Goal: Task Accomplishment & Management: Manage account settings

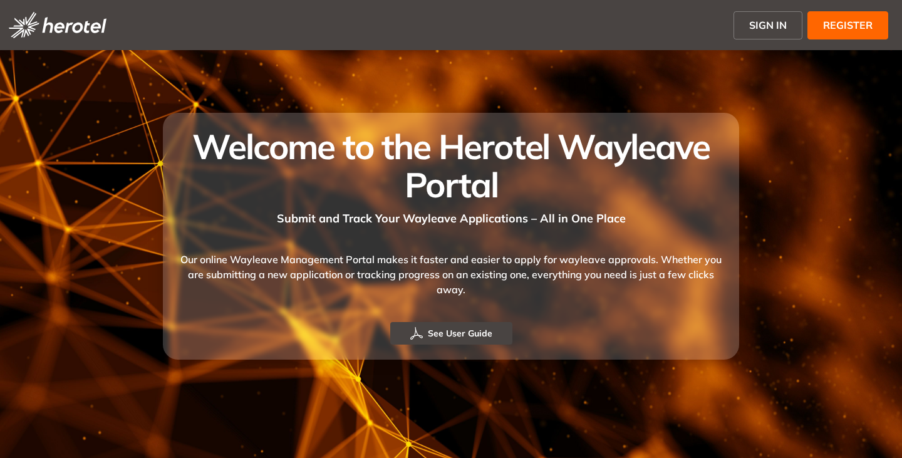
click at [769, 26] on span "SIGN IN" at bounding box center [768, 25] width 38 height 15
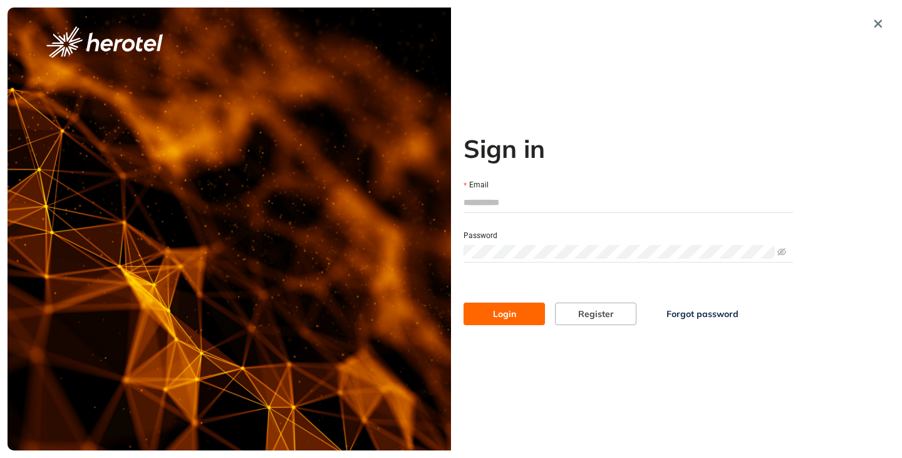
click at [498, 202] on input "Email" at bounding box center [627, 202] width 329 height 19
type input "**********"
click at [463, 302] on button "Login" at bounding box center [503, 313] width 81 height 23
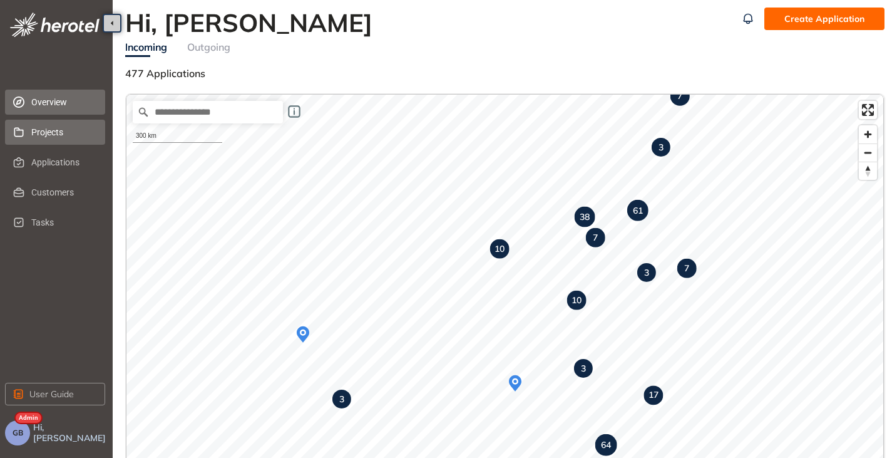
click at [46, 138] on span "Projects" at bounding box center [63, 132] width 64 height 25
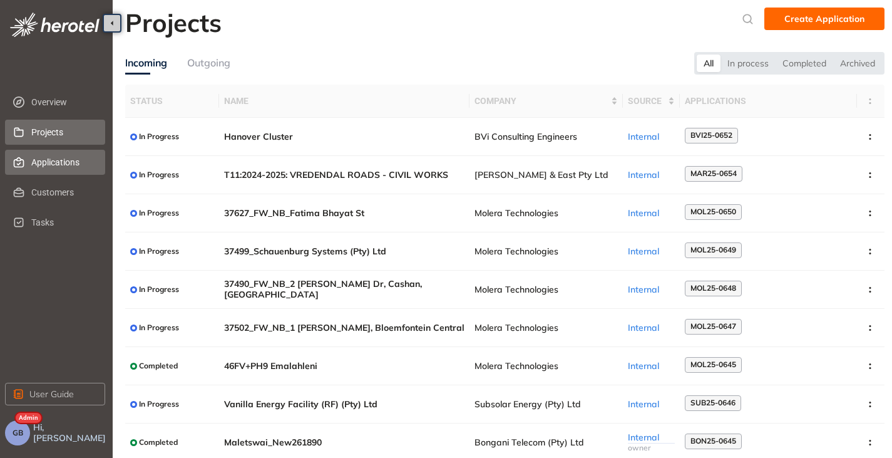
click at [43, 163] on span "Applications" at bounding box center [63, 162] width 64 height 25
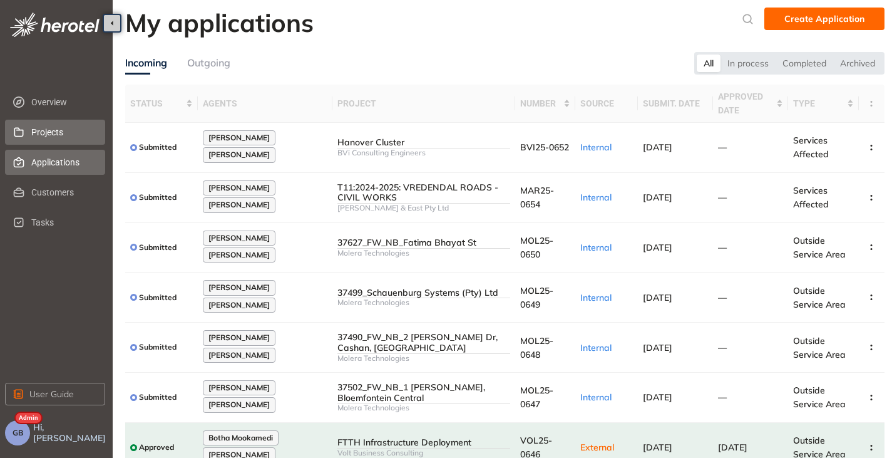
click at [45, 133] on span "Projects" at bounding box center [63, 132] width 64 height 25
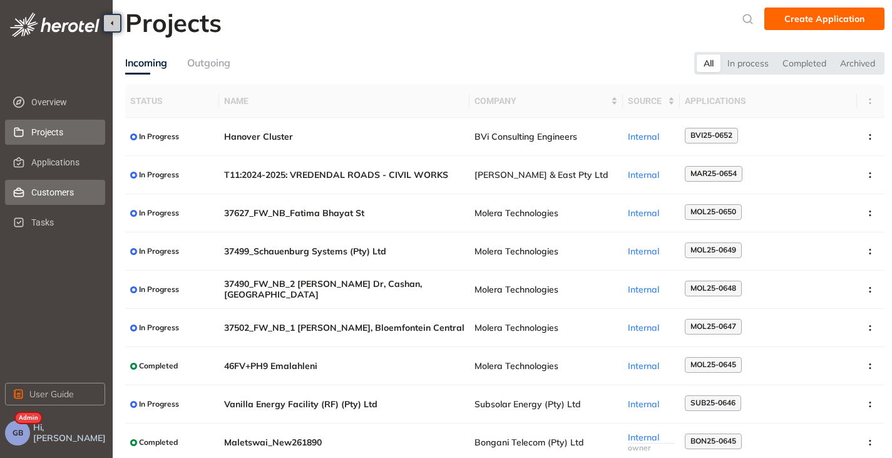
click at [12, 192] on li "Customers" at bounding box center [55, 192] width 100 height 25
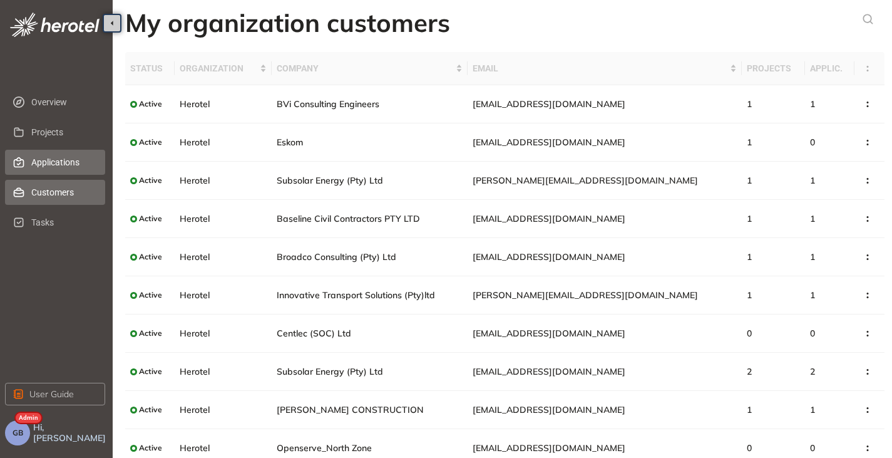
click at [34, 167] on span "Applications" at bounding box center [63, 162] width 64 height 25
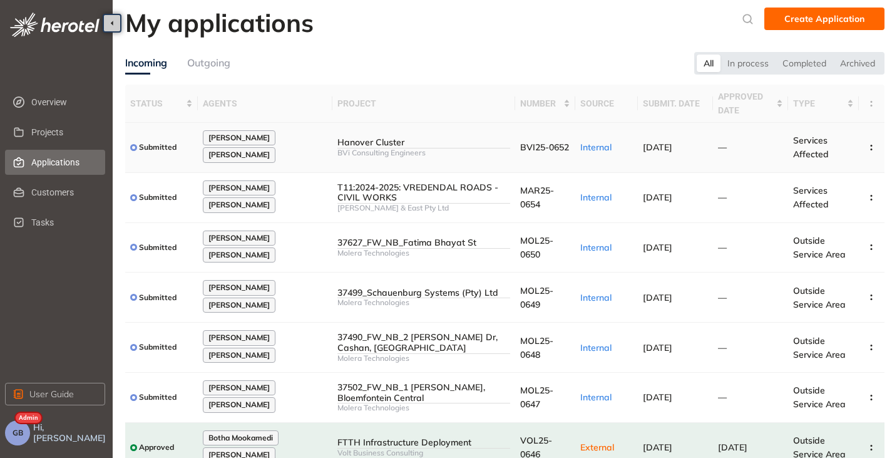
click at [435, 155] on div "BVi Consulting Engineers" at bounding box center [423, 152] width 173 height 9
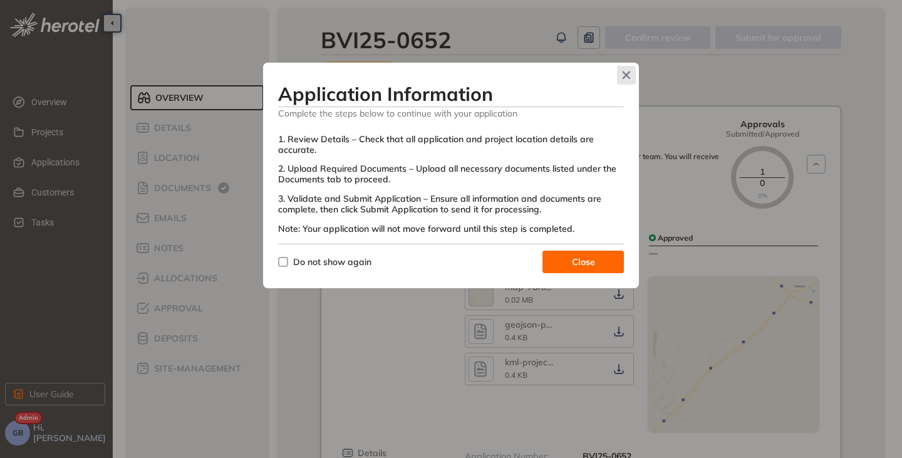
click at [621, 77] on span "Close" at bounding box center [626, 75] width 19 height 19
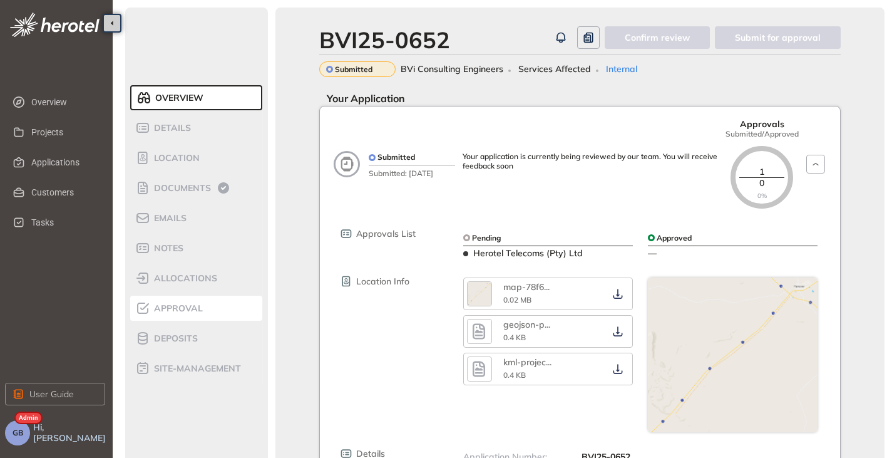
click at [173, 307] on span "Approval" at bounding box center [176, 308] width 53 height 11
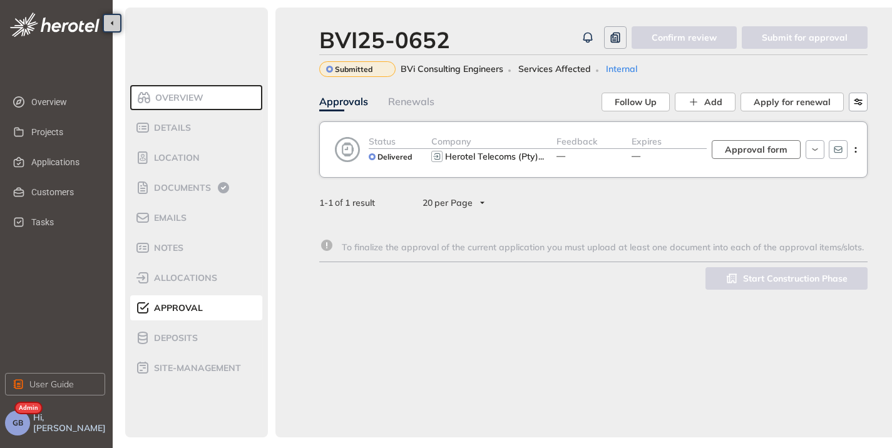
click at [756, 153] on span "Approval form" at bounding box center [756, 150] width 63 height 14
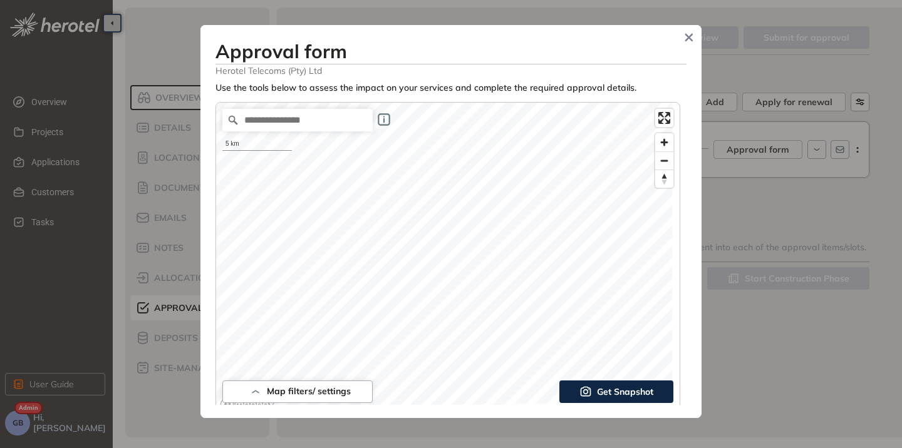
type input "**"
click at [689, 43] on span "Close" at bounding box center [688, 37] width 19 height 19
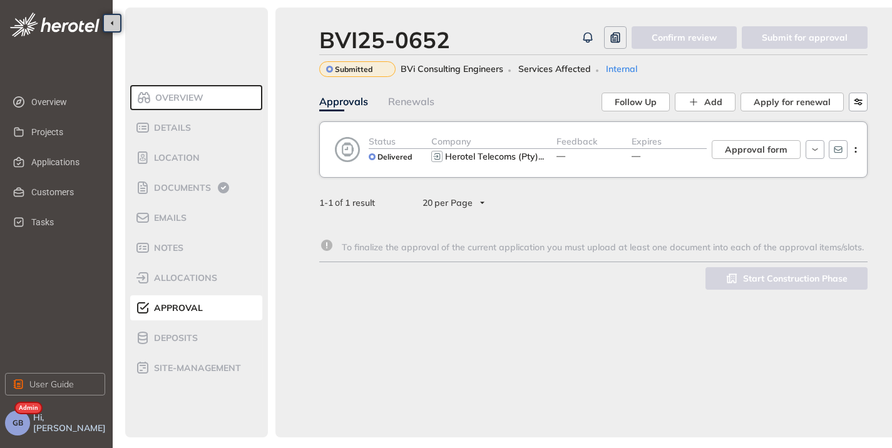
click at [19, 428] on span "GB" at bounding box center [18, 423] width 11 height 9
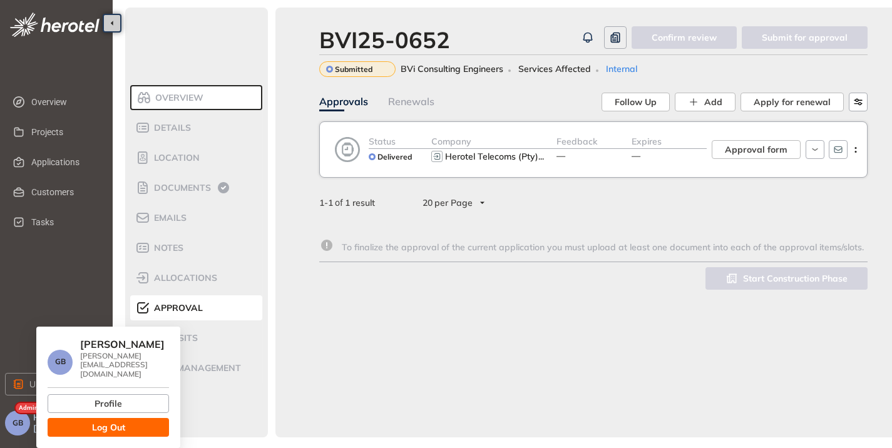
click at [71, 420] on button "Log Out" at bounding box center [108, 427] width 121 height 19
